Goal: Check status: Check status

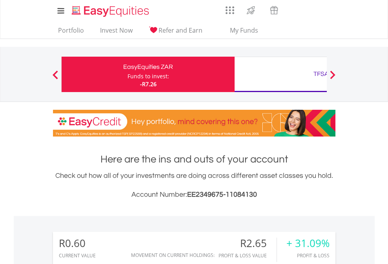
scroll to position [75, 123]
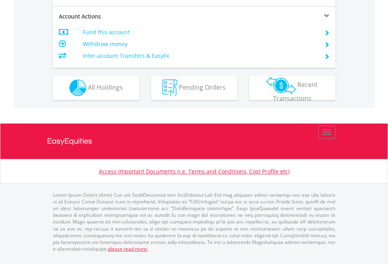
scroll to position [734, 0]
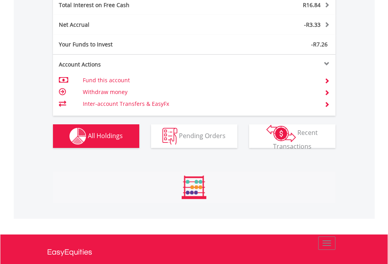
scroll to position [75, 123]
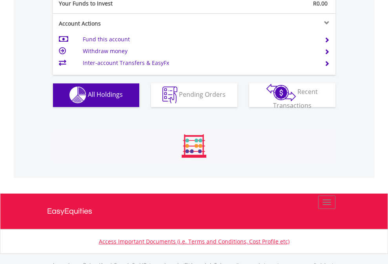
scroll to position [778, 0]
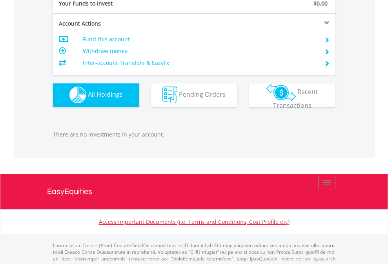
scroll to position [778, 0]
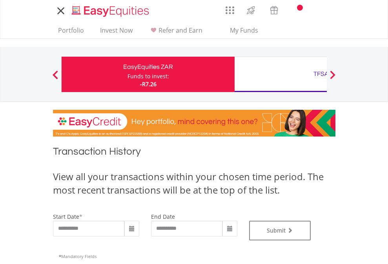
type input "**********"
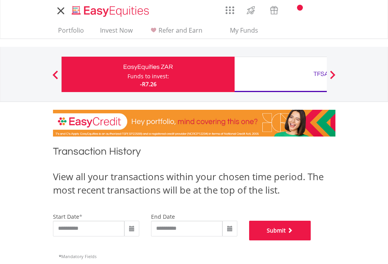
click at [311, 240] on button "Submit" at bounding box center [280, 230] width 62 height 20
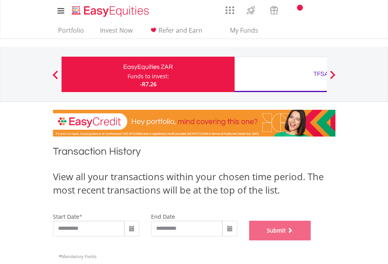
scroll to position [319, 0]
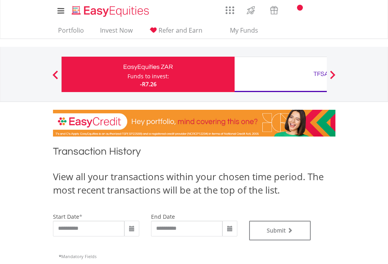
click at [281, 74] on div "TFSA" at bounding box center [322, 73] width 164 height 11
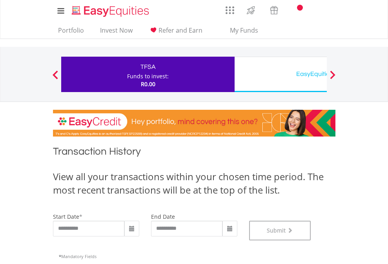
scroll to position [319, 0]
click at [281, 74] on div "EasyEquities USD" at bounding box center [322, 73] width 164 height 11
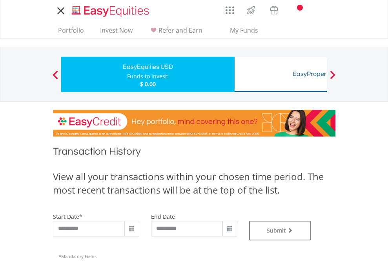
type input "**********"
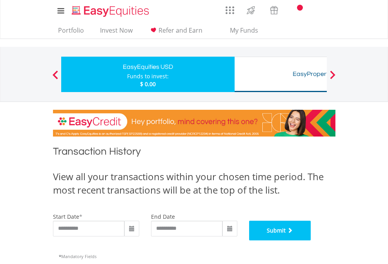
click at [311, 240] on button "Submit" at bounding box center [280, 230] width 62 height 20
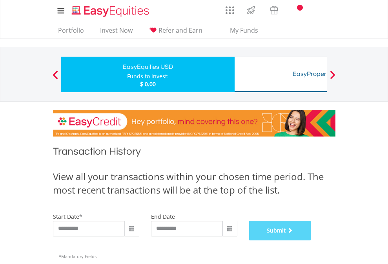
scroll to position [319, 0]
